Goal: Communication & Community: Ask a question

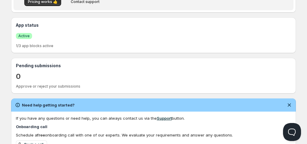
scroll to position [90, 0]
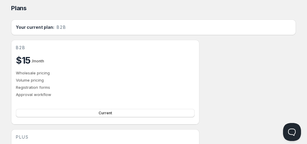
scroll to position [4, 0]
click at [102, 112] on span "Current" at bounding box center [105, 112] width 13 height 5
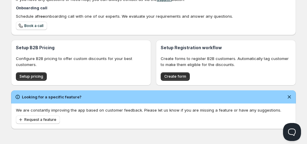
scroll to position [245, 0]
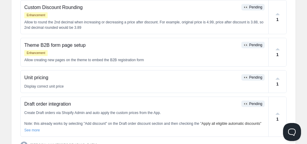
scroll to position [294, 0]
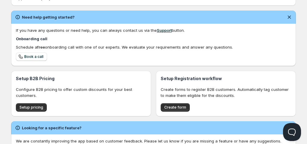
scroll to position [215, 0]
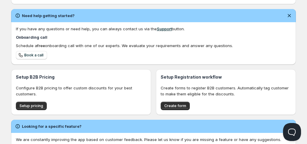
click at [161, 29] on link "Support" at bounding box center [164, 28] width 15 height 5
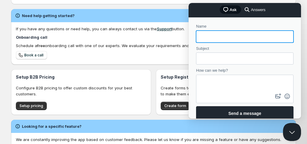
scroll to position [0, 0]
type input "[PERSON_NAME]"
click at [215, 58] on input "Subject" at bounding box center [245, 58] width 88 height 11
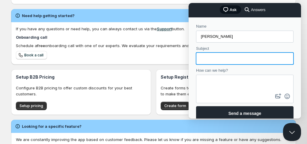
click at [201, 58] on input "Subject" at bounding box center [245, 58] width 88 height 11
type input "Plans"
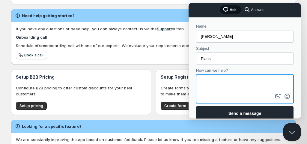
click at [216, 84] on textarea "How can we help?" at bounding box center [245, 83] width 96 height 17
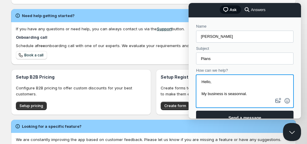
click at [242, 94] on textarea "Hello, My business is seasonnal." at bounding box center [245, 85] width 96 height 21
click at [252, 95] on textarea "Hello, My business is seasonal." at bounding box center [245, 85] width 96 height 21
click at [208, 90] on textarea "Hello, My business is seasonal and" at bounding box center [245, 85] width 96 height 21
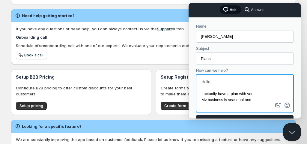
scroll to position [5, 0]
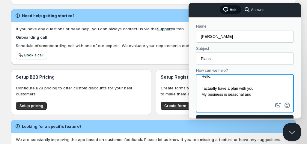
click at [258, 95] on textarea "Hello, I actually have a plan with you. My business is seasonal and" at bounding box center [245, 88] width 96 height 26
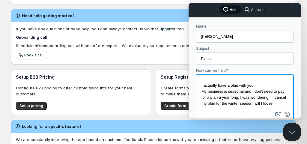
scroll to position [10, 0]
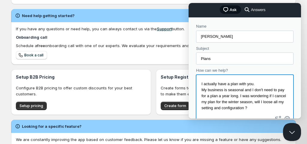
drag, startPoint x: 274, startPoint y: 109, endPoint x: 201, endPoint y: 83, distance: 77.4
click at [201, 83] on textarea "Hello, I actually have a plan with you. My business is seasonal and I don't nee…" at bounding box center [245, 94] width 96 height 39
paste textarea "Since my business is seasonal, I don’t need to keep a subscription all year lon…"
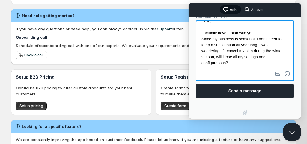
scroll to position [59, 0]
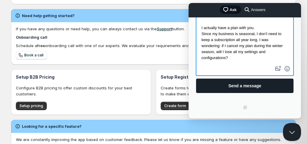
type textarea "Hello, I actually have a plan with you. Since my business is seasonal, I don’t …"
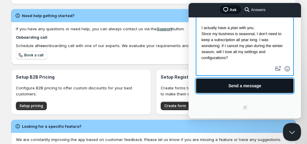
click at [253, 86] on span "Send a message" at bounding box center [244, 85] width 33 height 5
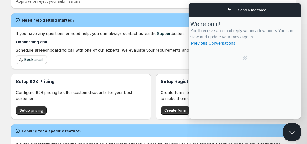
scroll to position [210, 0]
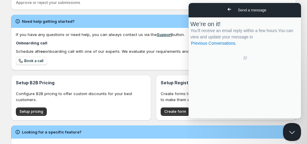
click at [226, 9] on span "Go back" at bounding box center [229, 9] width 7 height 7
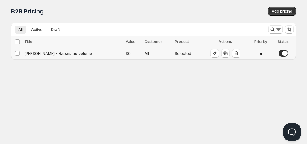
click at [52, 54] on div "Reines - Rabais au volume" at bounding box center [73, 53] width 98 height 6
select select "2"
select select "$"
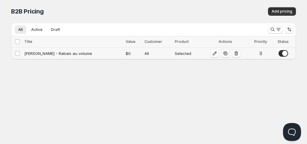
select select "$"
select select "2"
